Goal: Information Seeking & Learning: Learn about a topic

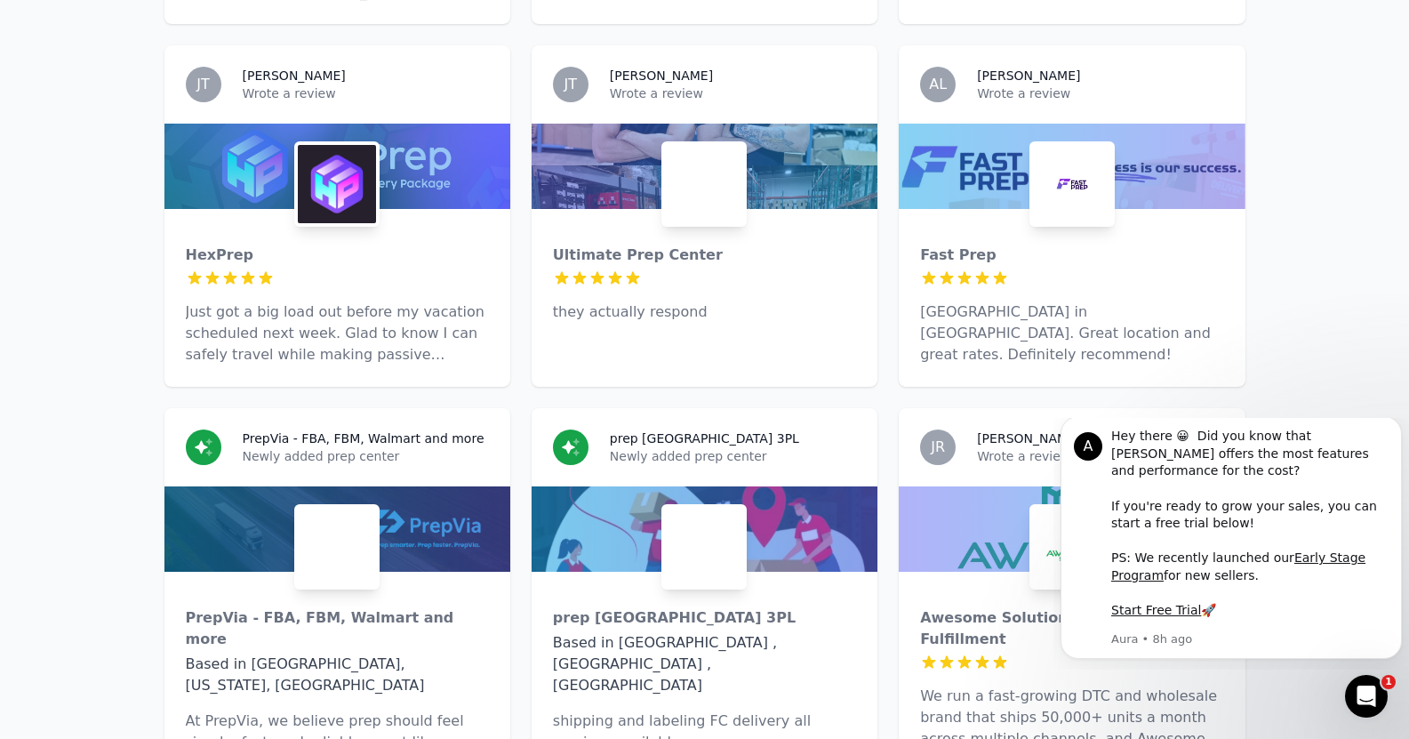
scroll to position [1689, 0]
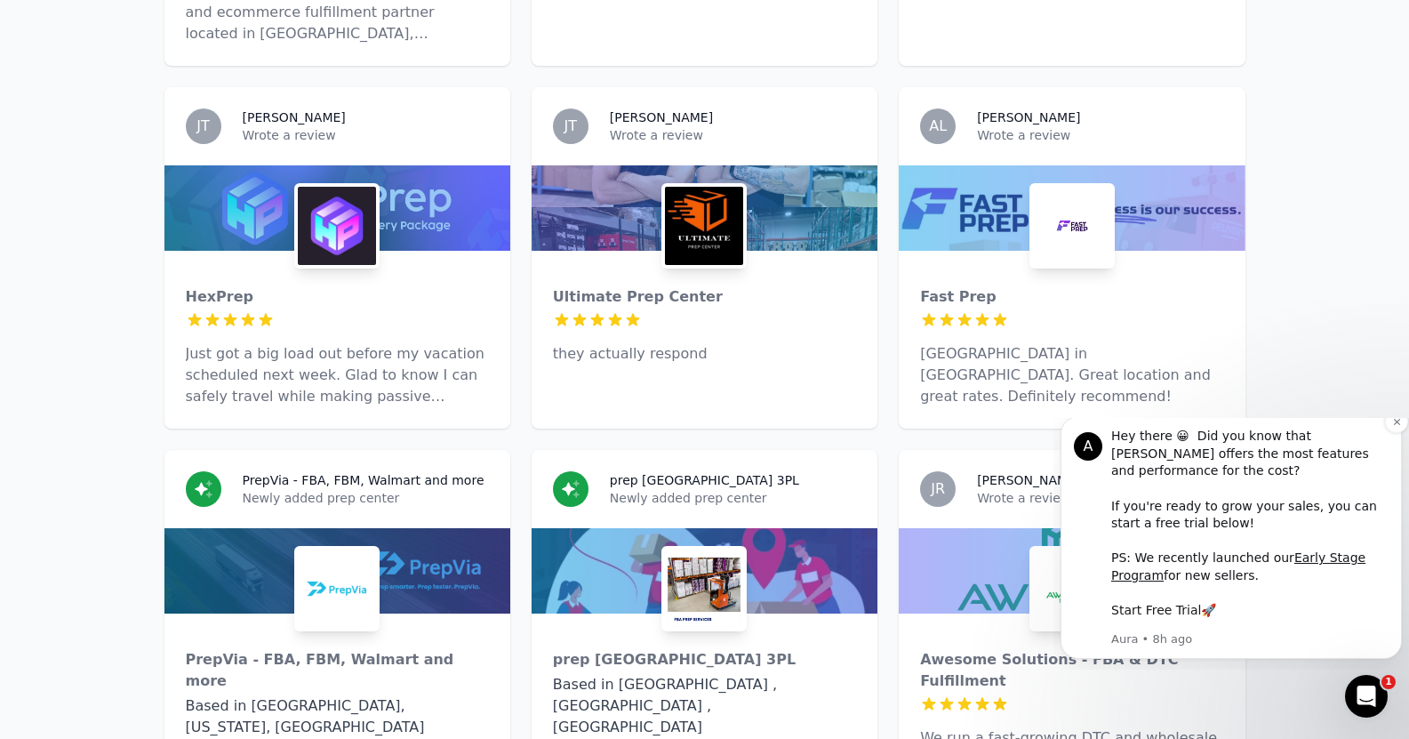
click at [1158, 613] on link "Start Free Trial" at bounding box center [1156, 610] width 90 height 14
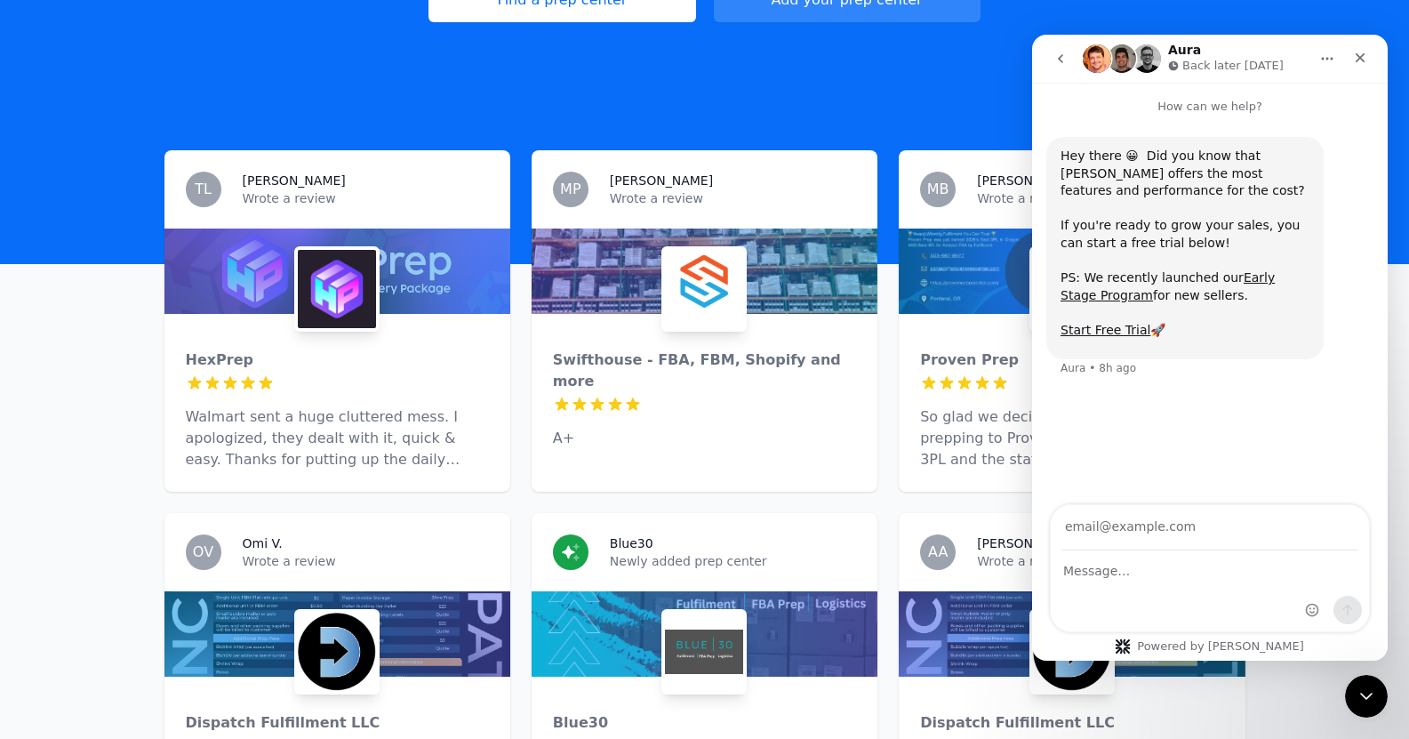
scroll to position [445, 0]
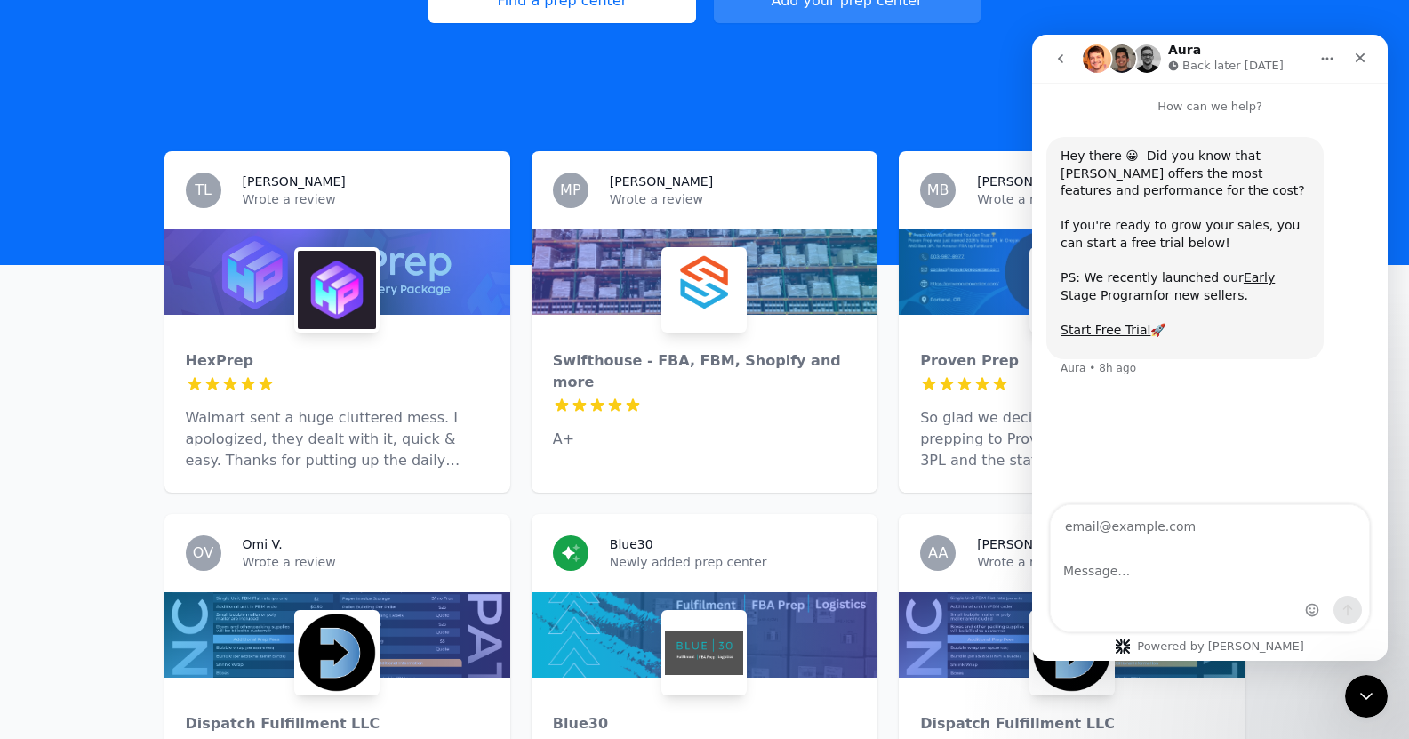
click at [749, 347] on div "Swifthouse - FBA, FBM, Shopify and more 5 out of 5 stars A+" at bounding box center [705, 393] width 346 height 156
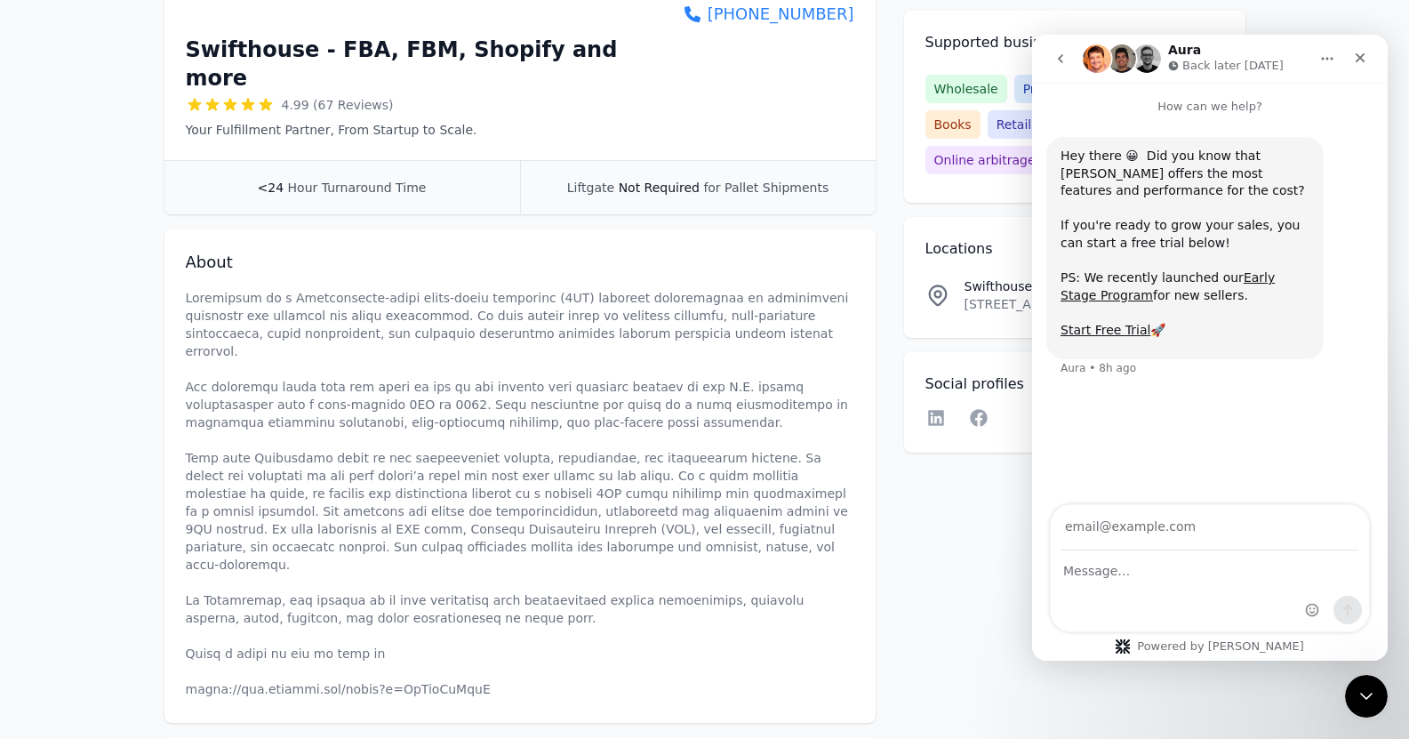
scroll to position [445, 0]
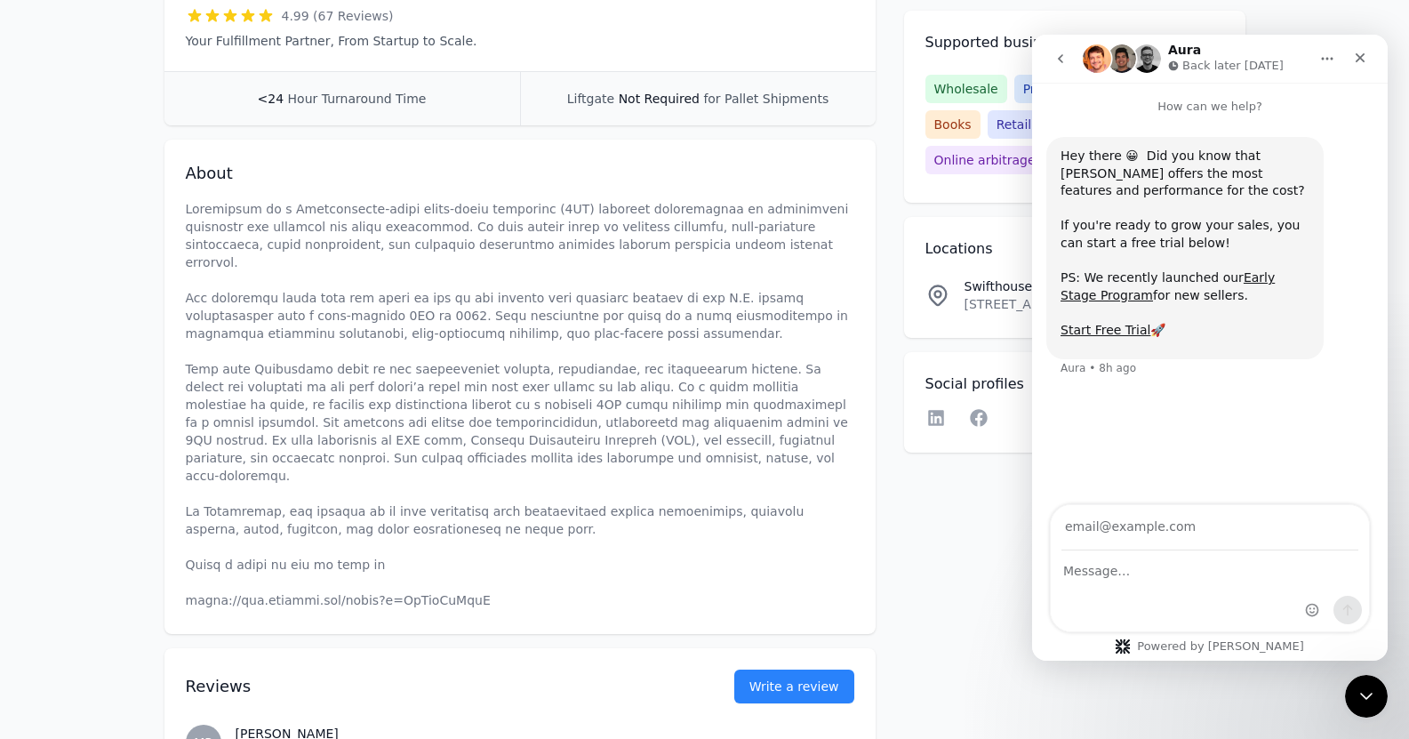
click at [447, 534] on p at bounding box center [520, 404] width 669 height 409
copy p "[URL][DOMAIN_NAME]"
click at [1327, 56] on icon "Home" at bounding box center [1327, 59] width 14 height 14
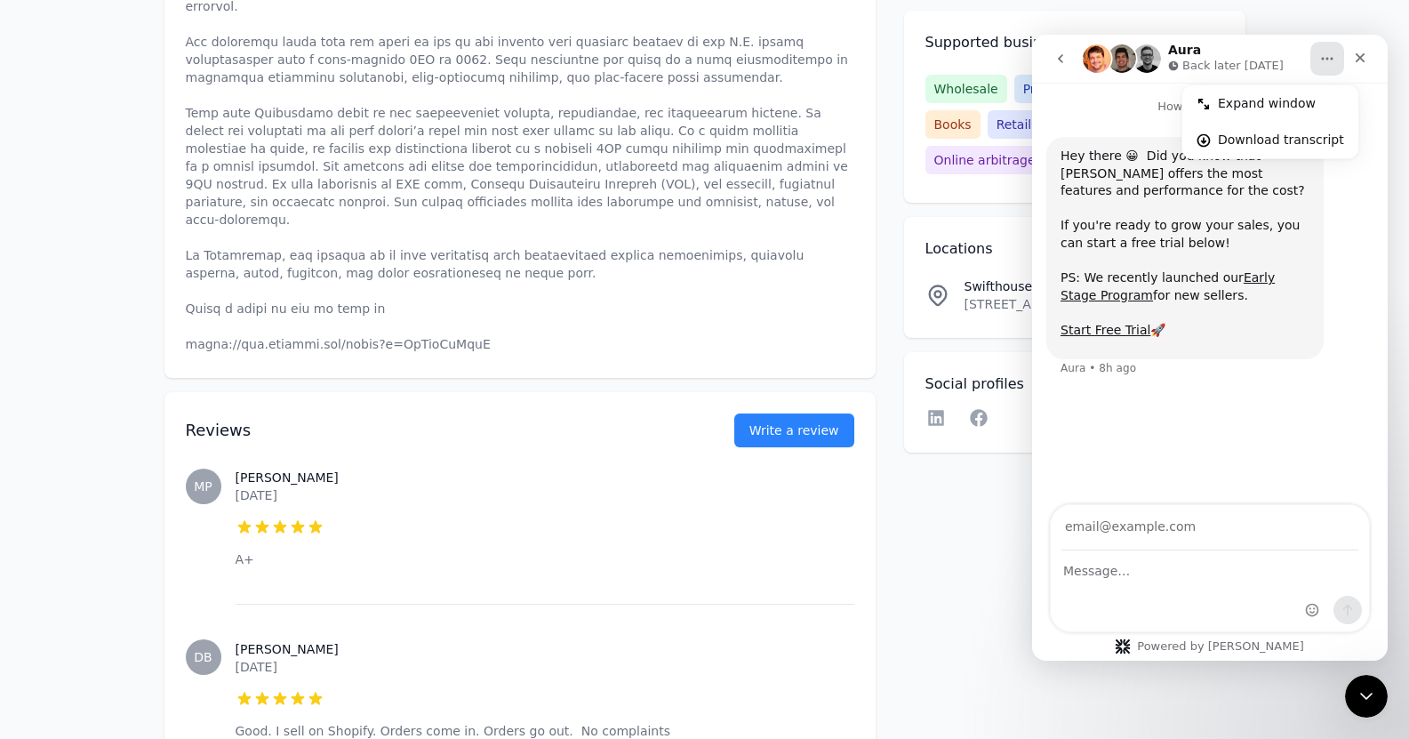
scroll to position [0, 0]
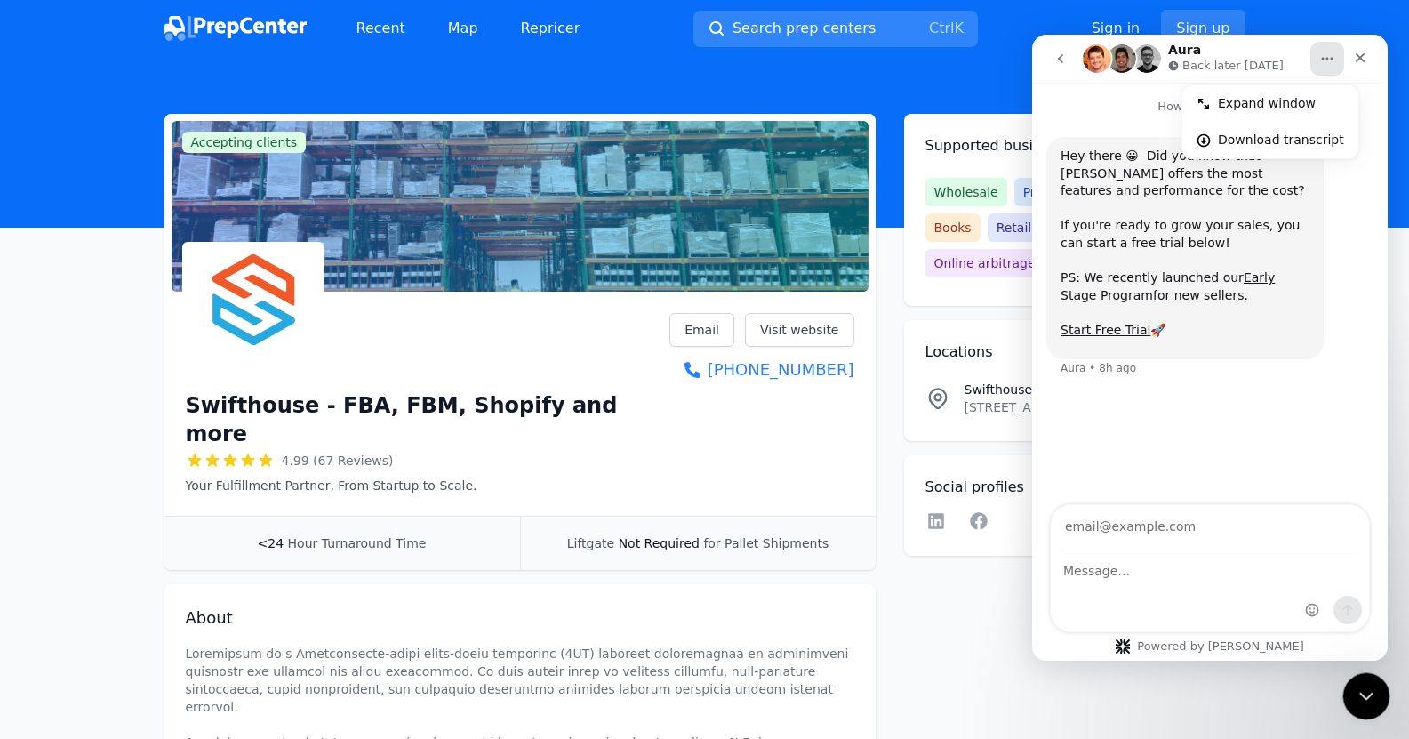
drag, startPoint x: 1363, startPoint y: 685, endPoint x: 1359, endPoint y: 674, distance: 11.6
click at [1363, 680] on div "Close Intercom Messenger" at bounding box center [1364, 693] width 43 height 43
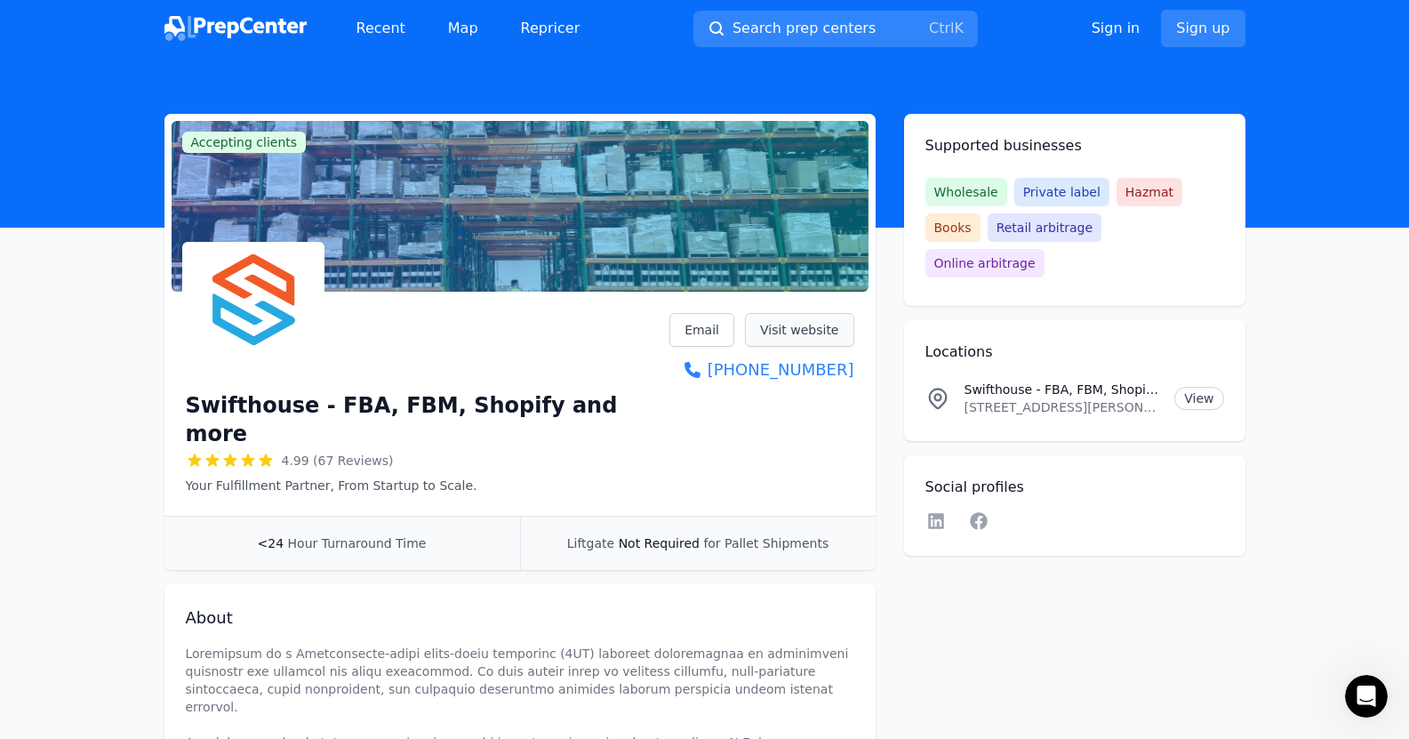
click at [818, 327] on link "Visit website" at bounding box center [799, 330] width 109 height 34
